Goal: Contribute content: Share content

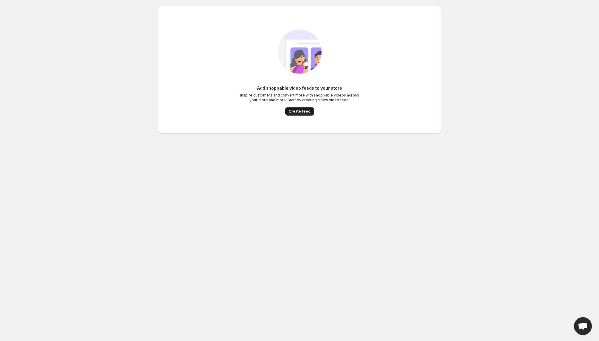
click at [291, 111] on span "Create feed" at bounding box center [300, 111] width 22 height 5
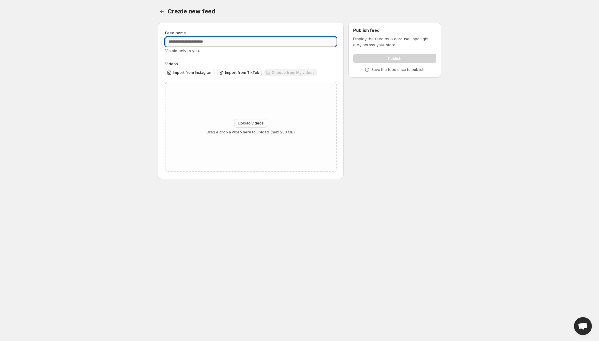
click at [236, 44] on input "Feed name" at bounding box center [250, 42] width 171 height 10
type input "*********"
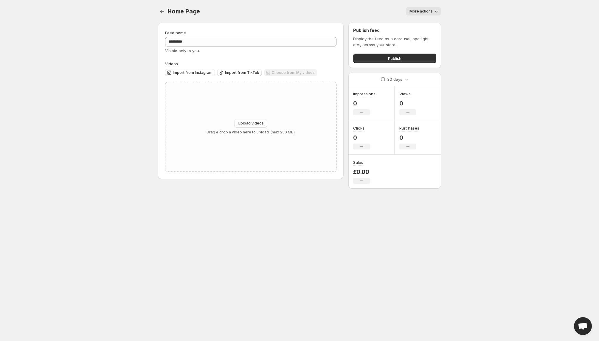
click at [291, 72] on div "Choose from My videos" at bounding box center [290, 73] width 53 height 8
click at [204, 75] on button "Import from Instagram" at bounding box center [190, 72] width 50 height 7
click at [237, 71] on span "Import from TikTok" at bounding box center [242, 72] width 34 height 5
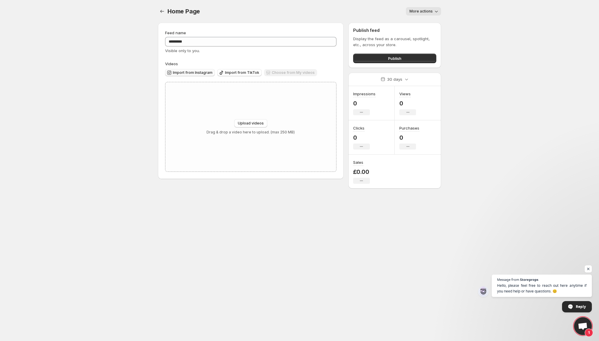
click at [196, 75] on button "Import from Instagram" at bounding box center [190, 72] width 50 height 7
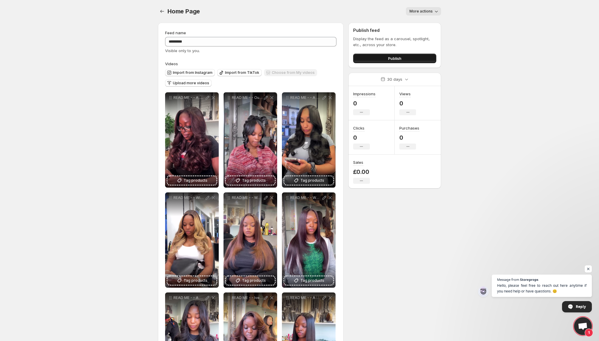
click at [389, 57] on span "Publish" at bounding box center [394, 58] width 13 height 6
click at [395, 59] on span "Publish" at bounding box center [394, 58] width 13 height 6
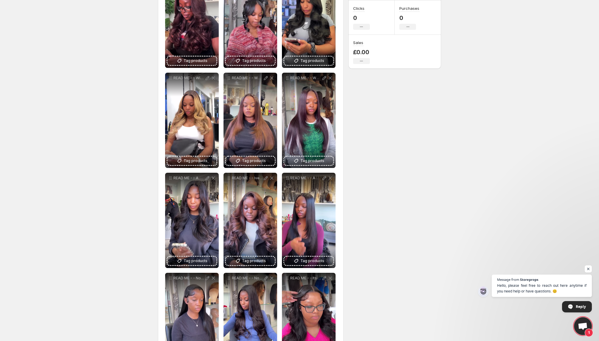
scroll to position [161, 0]
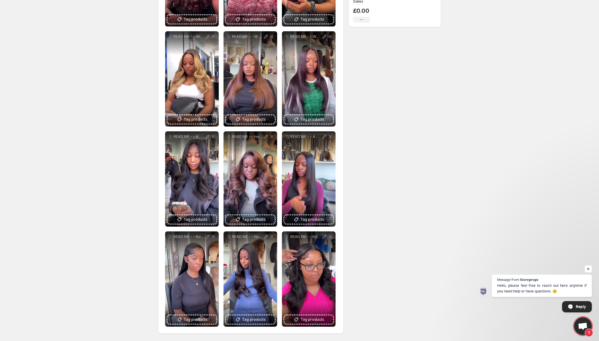
click at [372, 147] on div "**********" at bounding box center [297, 99] width 288 height 485
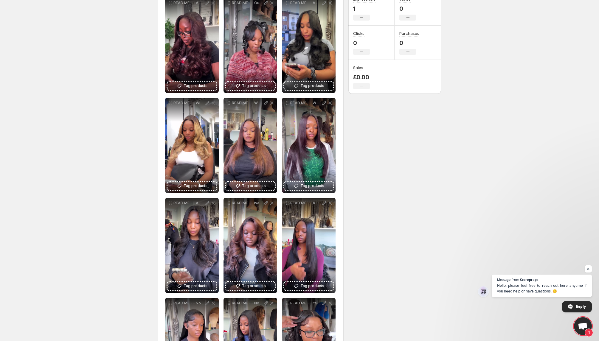
scroll to position [0, 0]
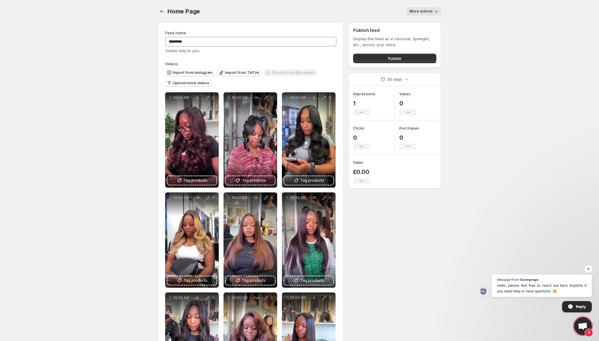
click at [421, 12] on span "More actions" at bounding box center [420, 11] width 23 height 5
click at [322, 10] on div "More actions" at bounding box center [324, 11] width 234 height 8
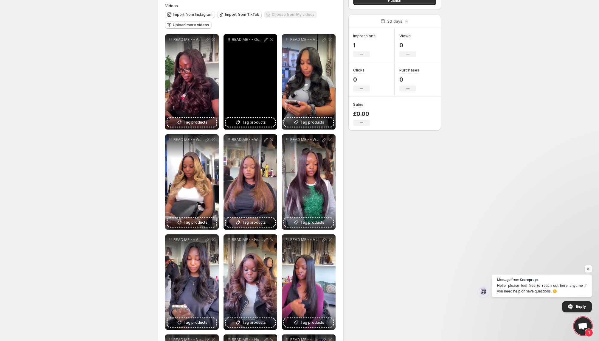
scroll to position [49, 0]
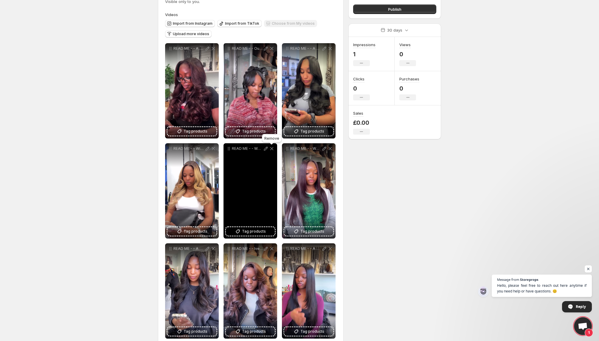
click at [272, 149] on icon at bounding box center [271, 148] width 3 height 3
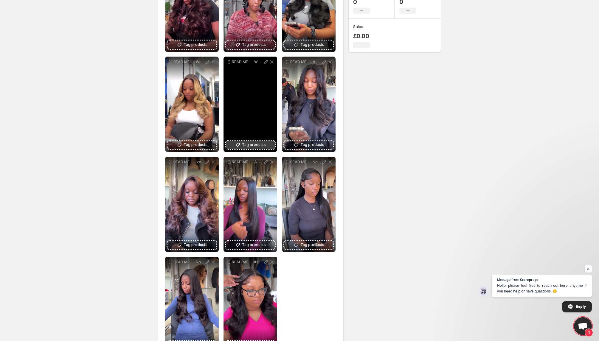
scroll to position [161, 0]
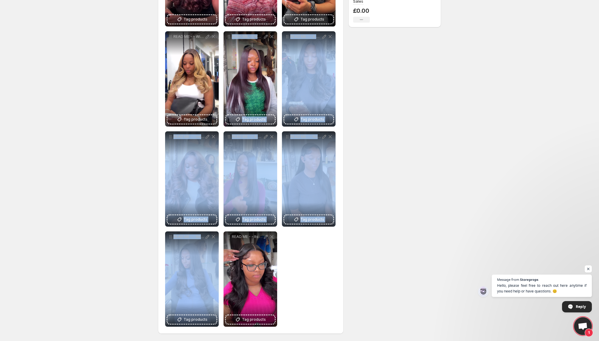
drag, startPoint x: 206, startPoint y: 254, endPoint x: 235, endPoint y: 77, distance: 179.1
click at [235, 77] on div "**********" at bounding box center [250, 129] width 171 height 396
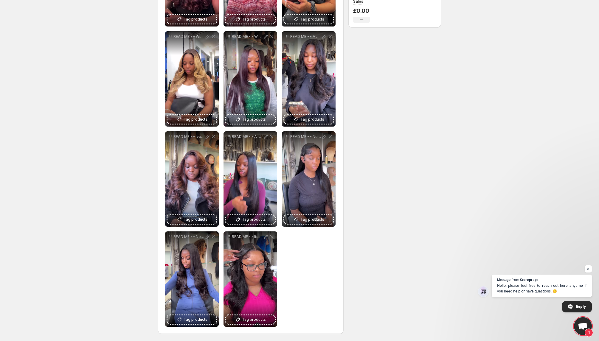
click at [347, 260] on div "**********" at bounding box center [297, 99] width 288 height 485
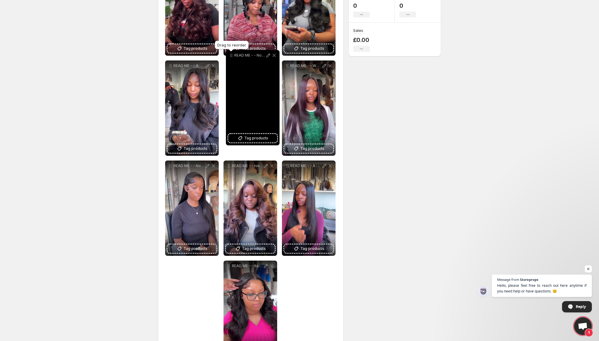
drag, startPoint x: 169, startPoint y: 237, endPoint x: 231, endPoint y: 30, distance: 215.9
click at [231, 52] on icon at bounding box center [231, 55] width 6 height 6
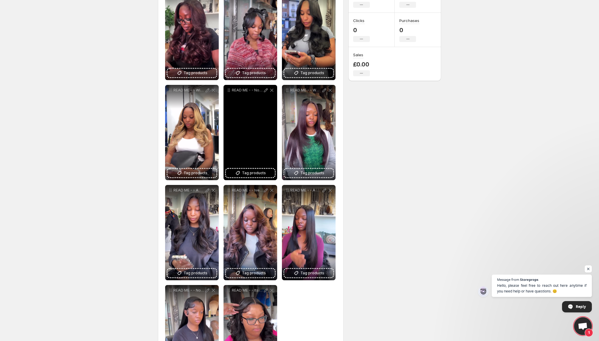
scroll to position [119, 0]
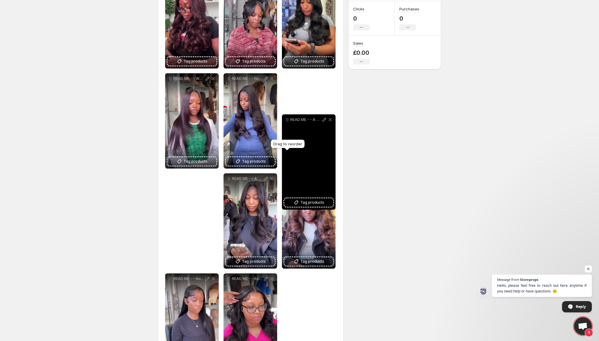
drag, startPoint x: 285, startPoint y: 181, endPoint x: 282, endPoint y: 105, distance: 76.0
click at [284, 117] on icon at bounding box center [287, 120] width 6 height 6
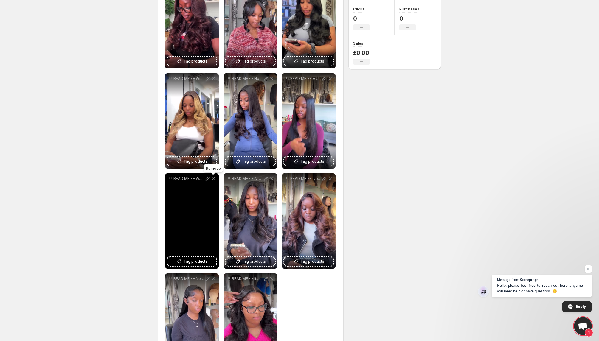
click at [212, 179] on icon at bounding box center [213, 179] width 6 height 6
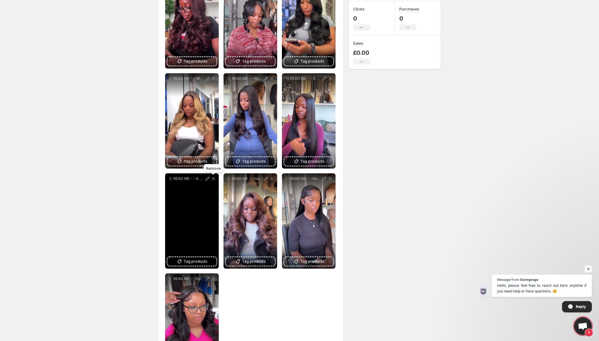
click at [213, 181] on icon at bounding box center [213, 179] width 6 height 6
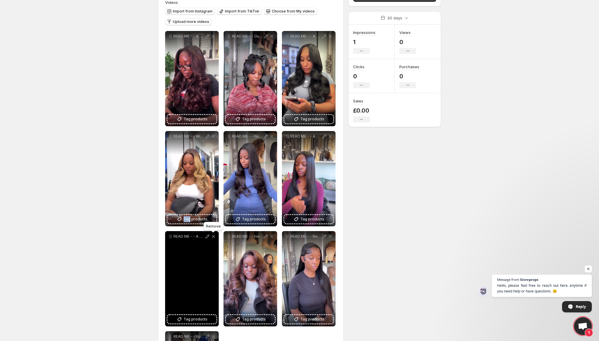
click at [213, 181] on div "READ ME - - With good lace that has been properly cleaned your reinstall can lo…" at bounding box center [192, 178] width 54 height 95
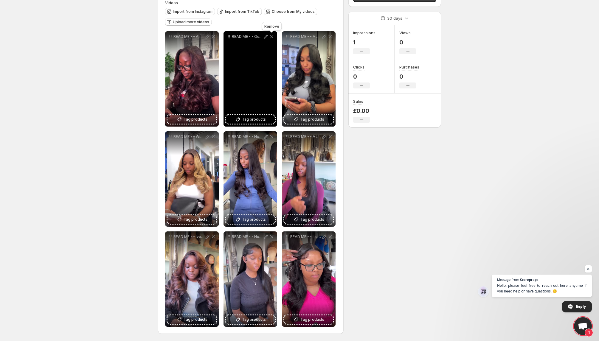
click at [272, 38] on icon at bounding box center [272, 37] width 6 height 6
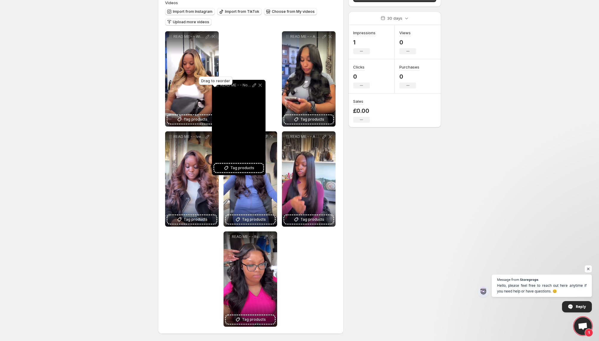
drag, startPoint x: 170, startPoint y: 236, endPoint x: 217, endPoint y: 84, distance: 159.0
click at [217, 84] on body "**********" at bounding box center [299, 109] width 599 height 341
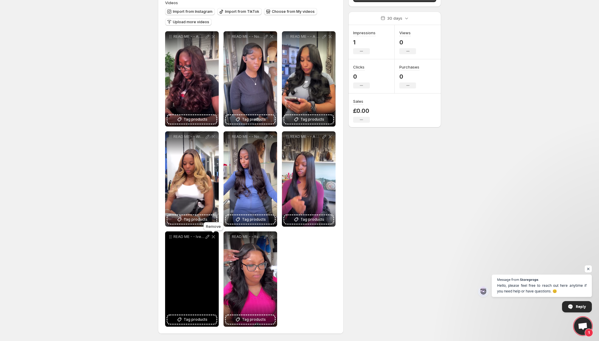
click at [214, 238] on icon at bounding box center [213, 237] width 6 height 6
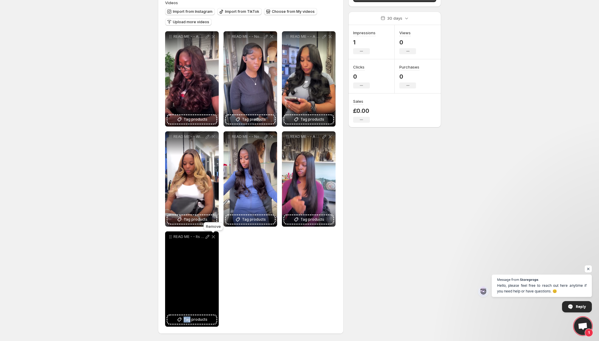
click at [214, 238] on icon at bounding box center [213, 237] width 6 height 6
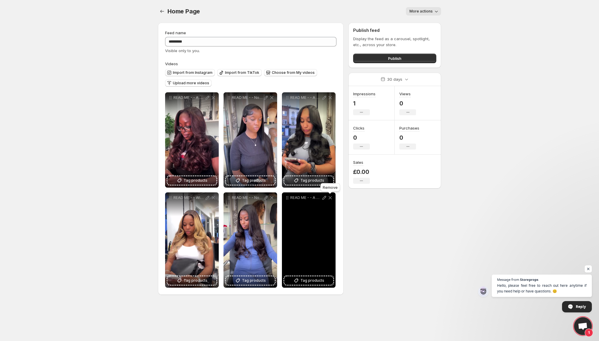
click at [331, 198] on icon at bounding box center [330, 198] width 6 height 6
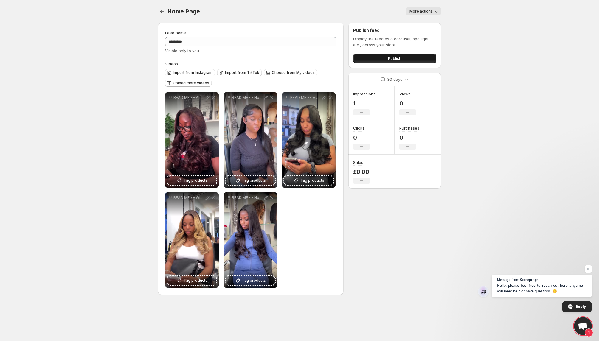
click at [407, 60] on button "Publish" at bounding box center [394, 59] width 83 height 10
click at [392, 55] on button "Publish" at bounding box center [394, 59] width 83 height 10
click at [420, 13] on span "More actions" at bounding box center [420, 11] width 23 height 5
click at [335, 227] on div "**********" at bounding box center [250, 189] width 171 height 195
click at [193, 72] on span "Import from Instagram" at bounding box center [193, 72] width 40 height 5
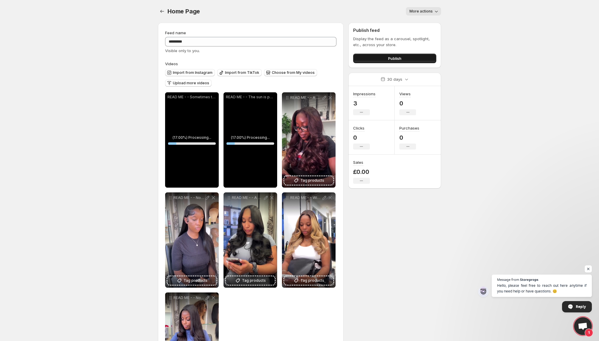
click at [404, 59] on button "Publish" at bounding box center [394, 59] width 83 height 10
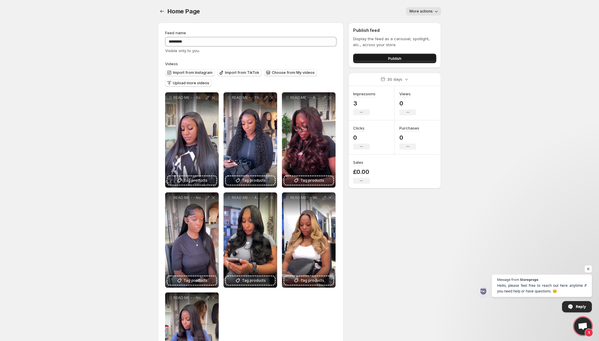
click at [395, 57] on span "Publish" at bounding box center [394, 58] width 13 height 6
click at [393, 56] on span "Publish" at bounding box center [394, 58] width 13 height 6
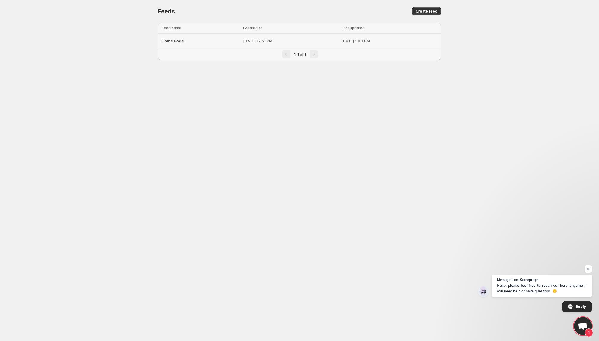
click at [241, 41] on td "[DATE] 12:51 PM" at bounding box center [290, 41] width 99 height 15
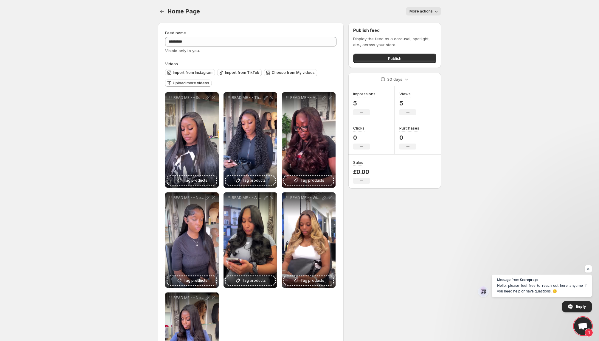
click at [420, 15] on button "More actions" at bounding box center [423, 11] width 35 height 8
click at [459, 27] on body "**********" at bounding box center [299, 170] width 599 height 341
